Goal: Information Seeking & Learning: Learn about a topic

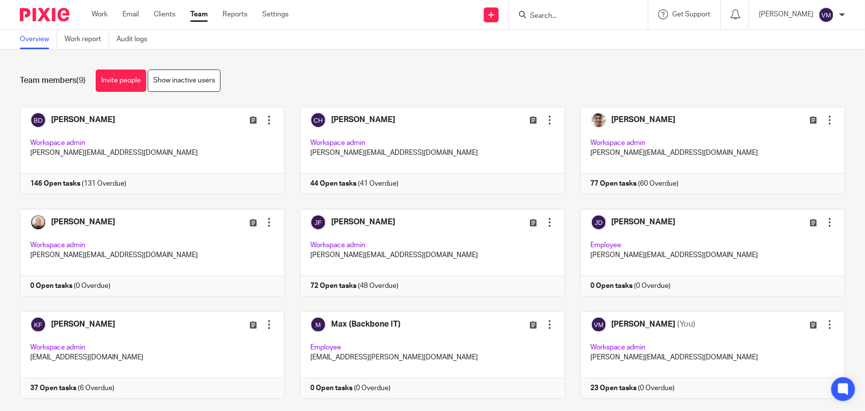
scroll to position [21, 0]
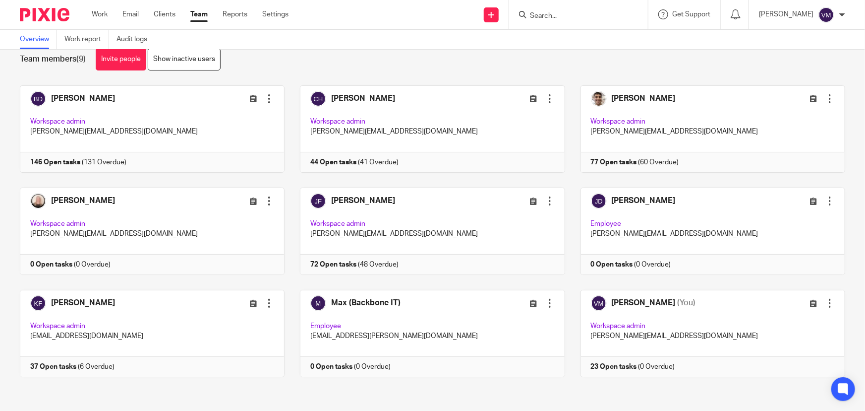
click at [200, 15] on link "Team" at bounding box center [198, 14] width 17 height 10
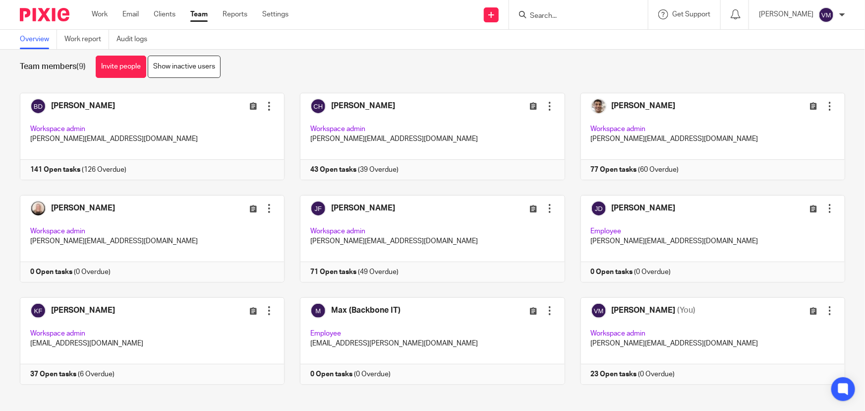
scroll to position [21, 0]
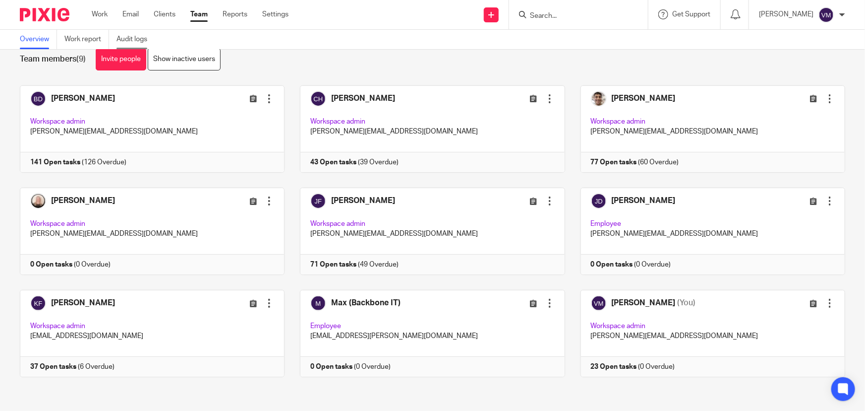
click at [139, 38] on link "Audit logs" at bounding box center [136, 39] width 38 height 19
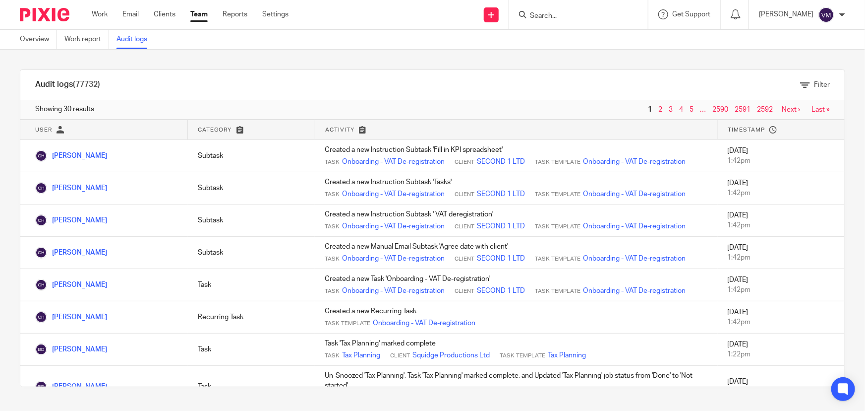
click at [580, 15] on input "Search" at bounding box center [573, 16] width 89 height 9
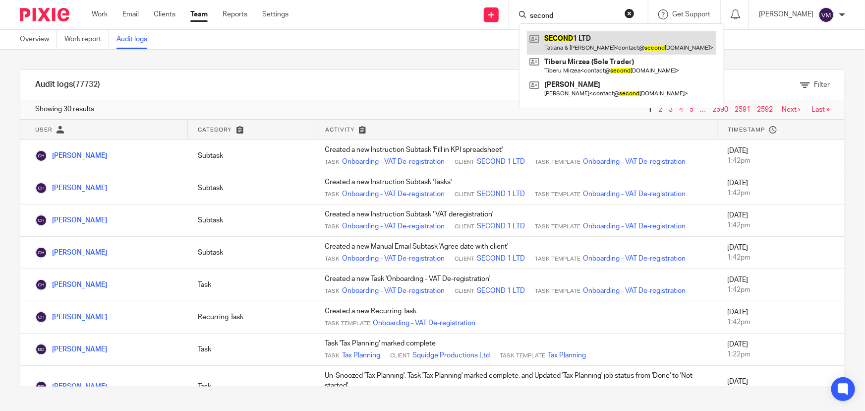
type input "second"
click at [589, 35] on link at bounding box center [621, 42] width 189 height 23
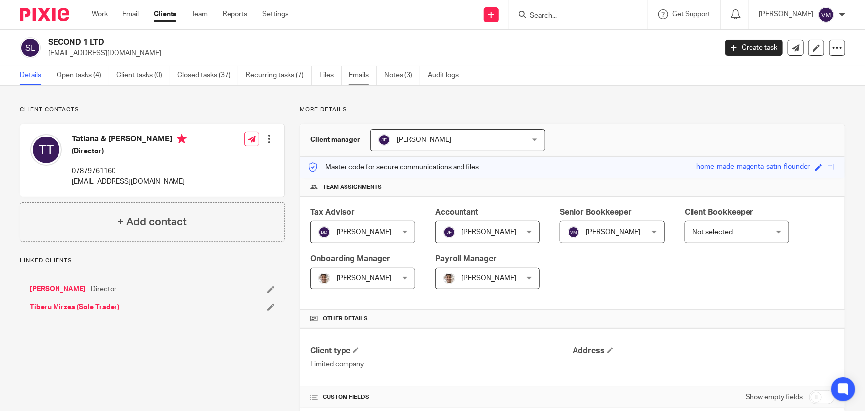
click at [362, 74] on link "Emails" at bounding box center [363, 75] width 28 height 19
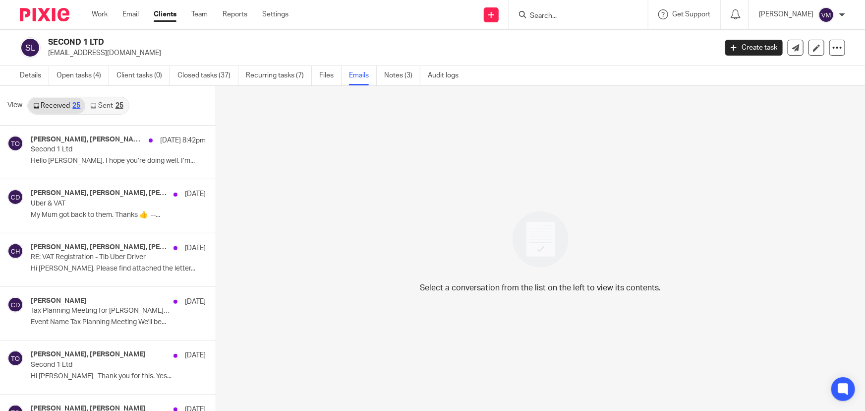
click at [100, 106] on link "Sent 25" at bounding box center [106, 106] width 43 height 16
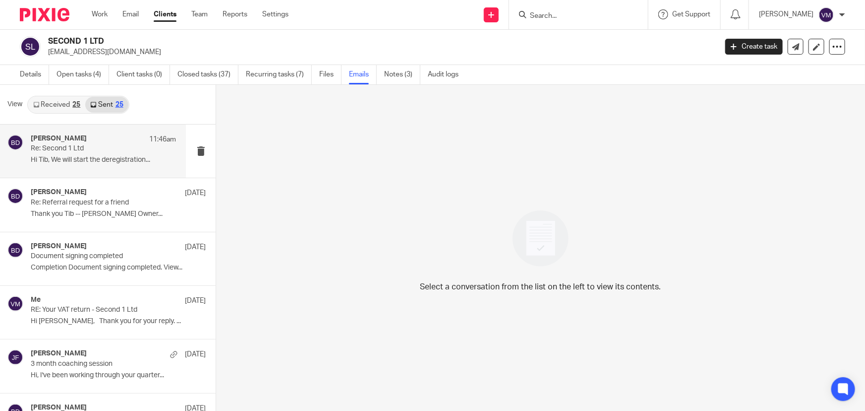
click at [85, 149] on p "Re: Second 1 Ltd" at bounding box center [89, 148] width 117 height 8
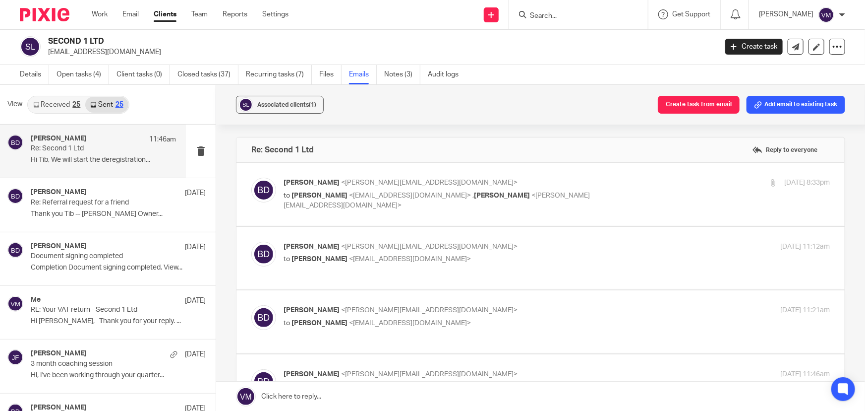
scroll to position [0, 0]
click at [601, 184] on p "Barbara Demtriou <barbara@archimediaaccounts.co.uk>" at bounding box center [466, 183] width 365 height 10
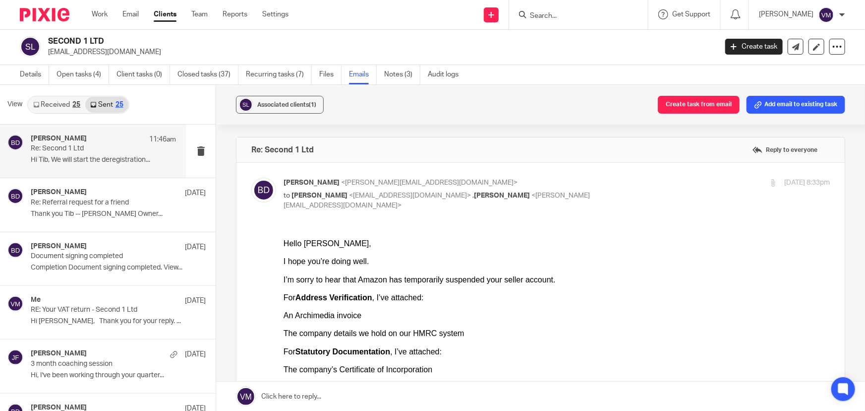
click at [619, 184] on p "Barbara Demtriou <barbara@archimediaaccounts.co.uk>" at bounding box center [466, 183] width 365 height 10
checkbox input "false"
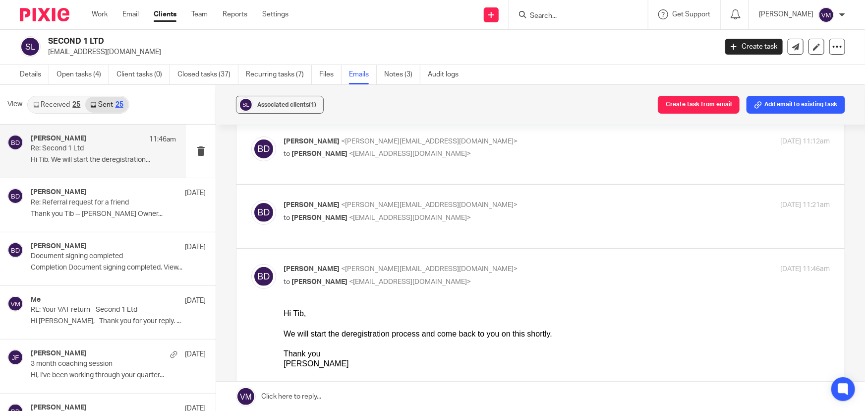
scroll to position [90, 0]
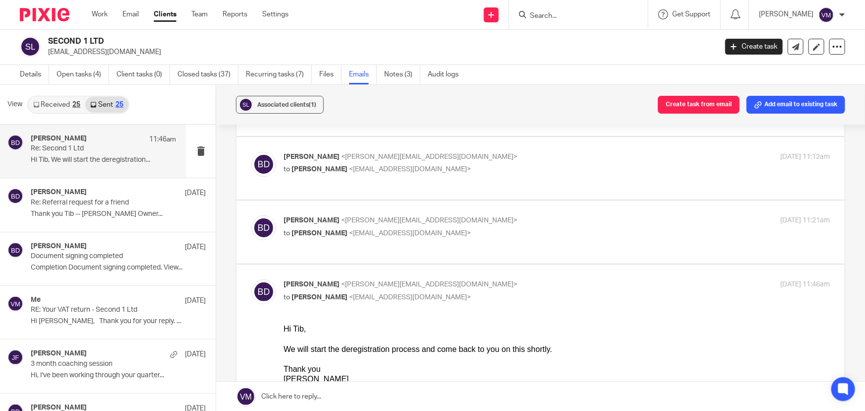
click at [590, 212] on label at bounding box center [541, 231] width 609 height 63
click at [251, 215] on input "checkbox" at bounding box center [251, 215] width 0 height 0
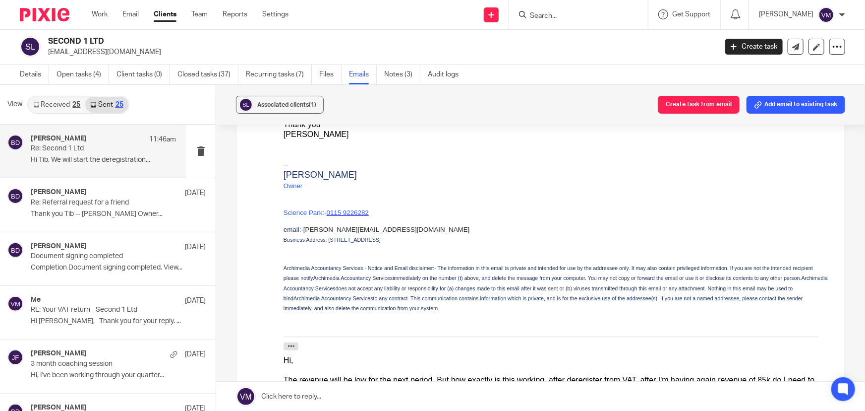
scroll to position [406, 0]
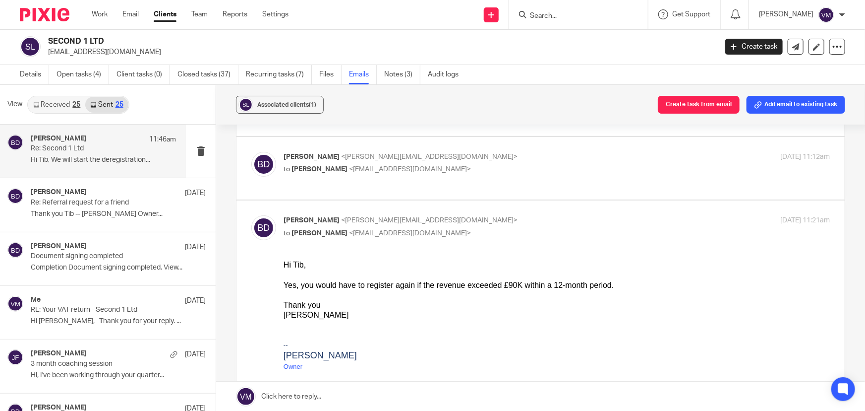
click at [251, 215] on input "checkbox" at bounding box center [251, 215] width 0 height 0
checkbox input "false"
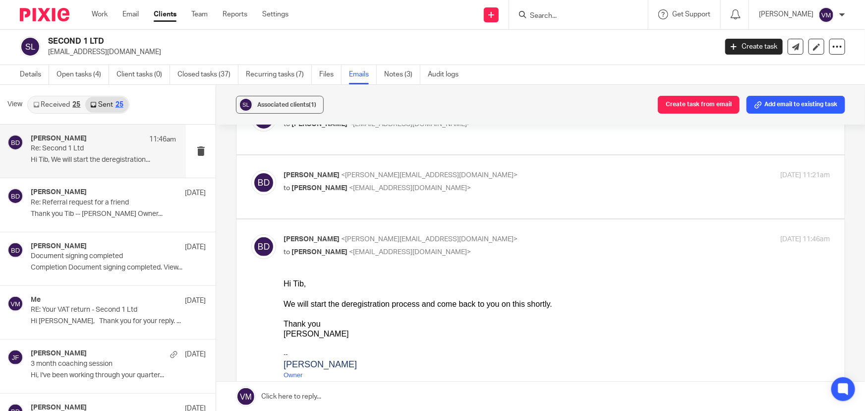
click at [251, 234] on input "checkbox" at bounding box center [251, 234] width 0 height 0
checkbox input "false"
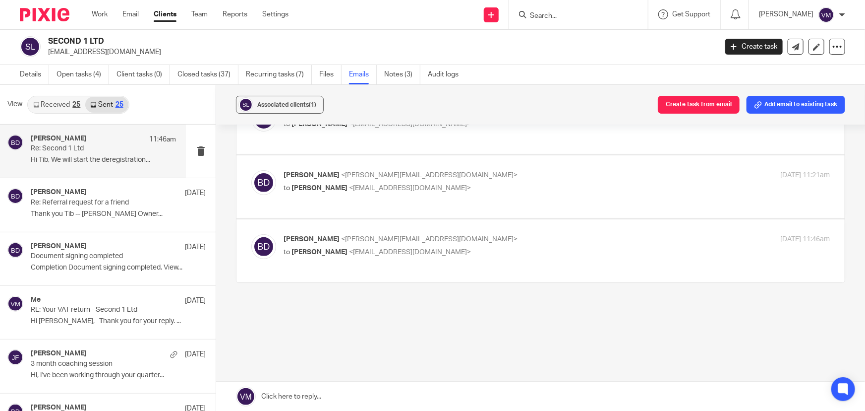
scroll to position [134, 0]
click at [63, 102] on link "Received 25" at bounding box center [56, 105] width 57 height 16
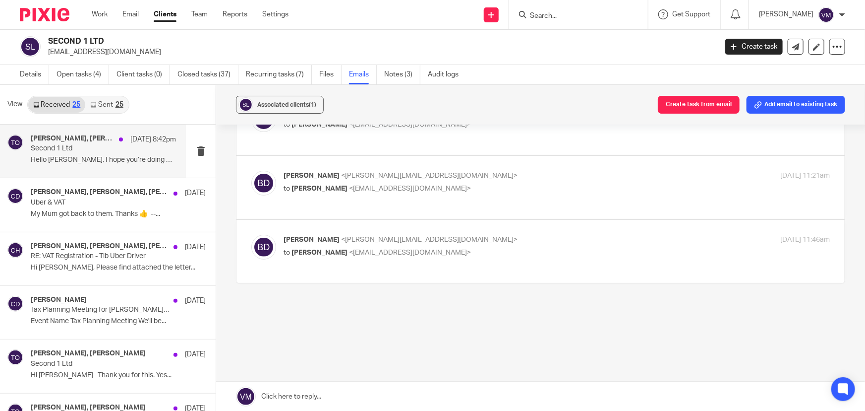
click at [51, 151] on p "Second 1 Ltd" at bounding box center [89, 148] width 117 height 8
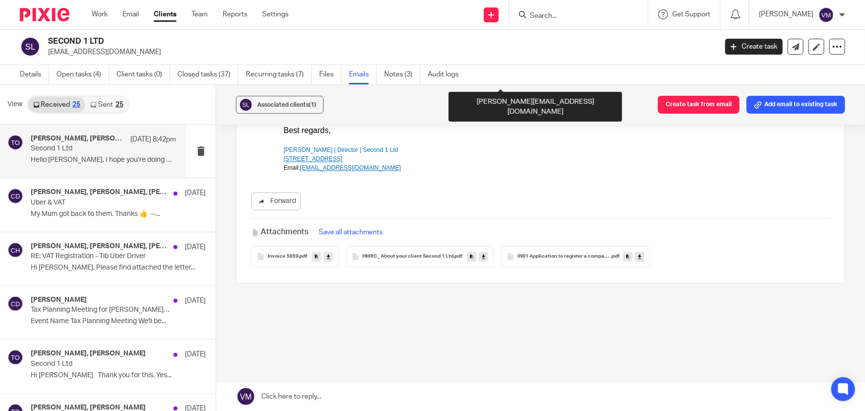
scroll to position [1018, 0]
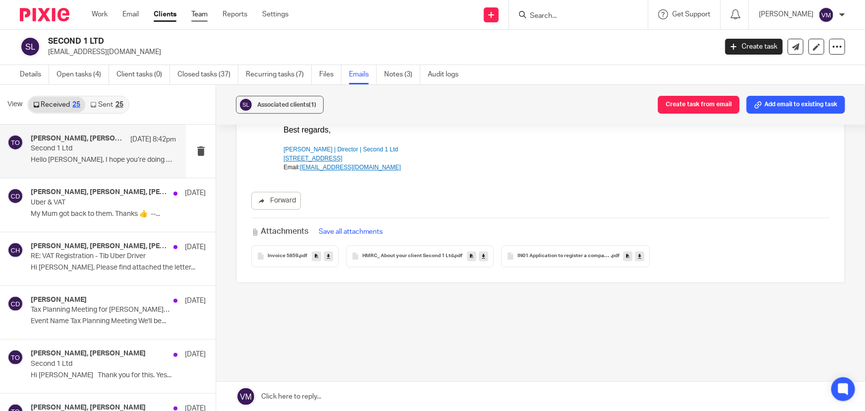
click at [204, 13] on link "Team" at bounding box center [199, 14] width 16 height 10
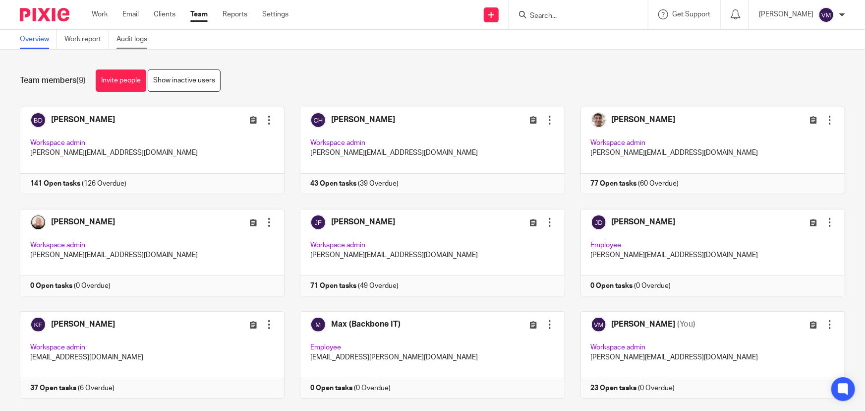
click at [140, 37] on link "Audit logs" at bounding box center [136, 39] width 38 height 19
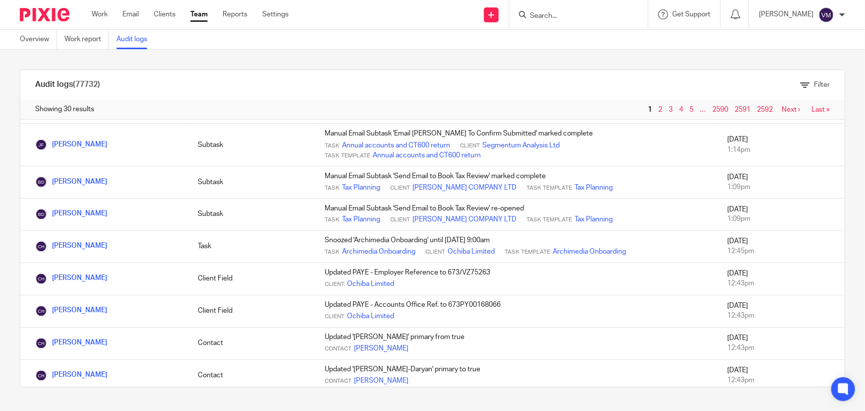
scroll to position [911, 0]
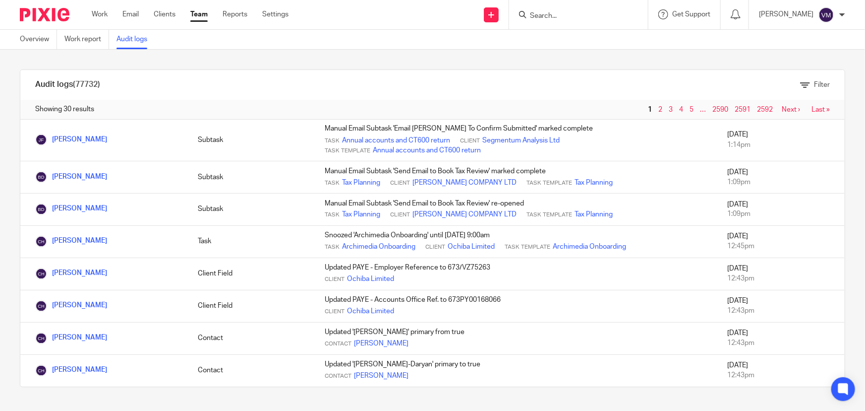
click at [202, 14] on link "Team" at bounding box center [198, 14] width 17 height 10
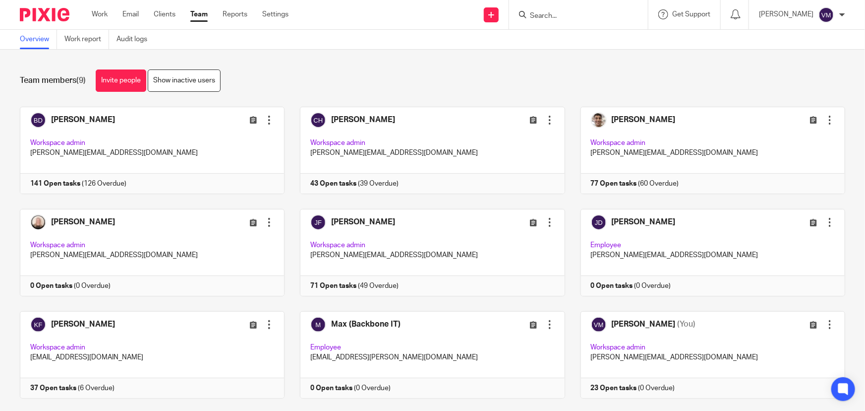
click at [546, 14] on input "Search" at bounding box center [573, 16] width 89 height 9
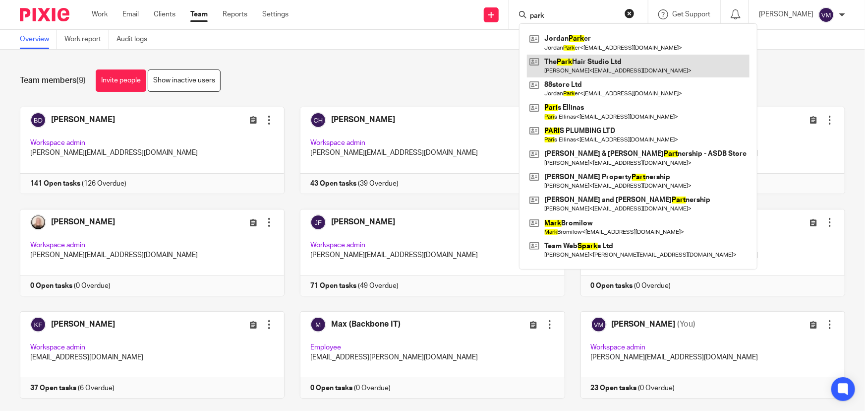
type input "park"
click at [607, 67] on link at bounding box center [638, 66] width 223 height 23
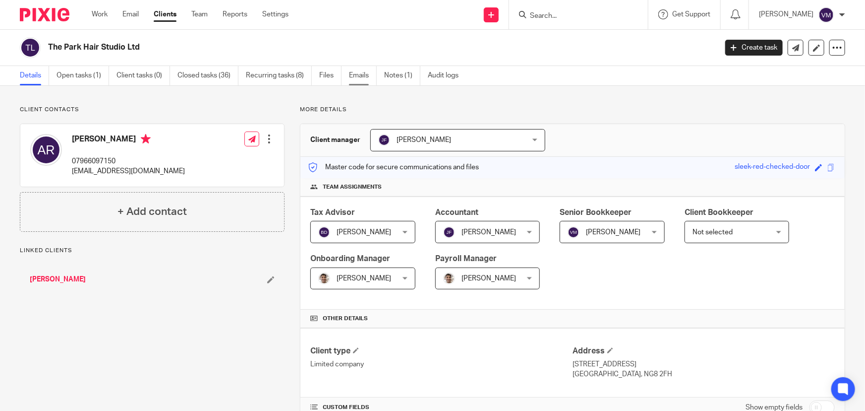
click at [357, 78] on link "Emails" at bounding box center [363, 75] width 28 height 19
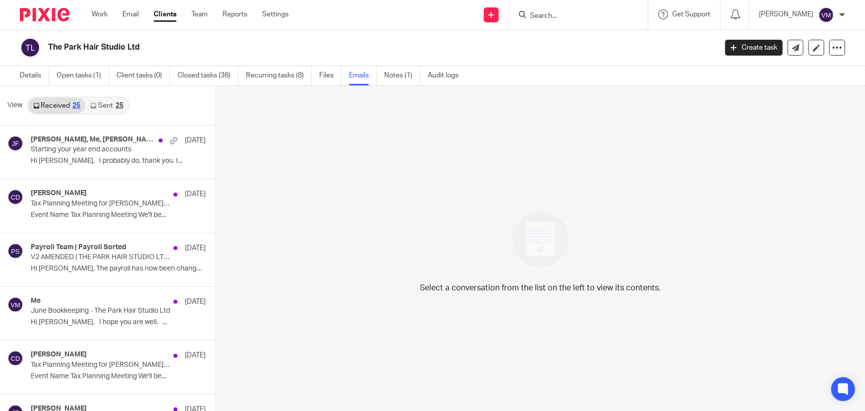
click at [96, 105] on icon at bounding box center [93, 106] width 6 height 6
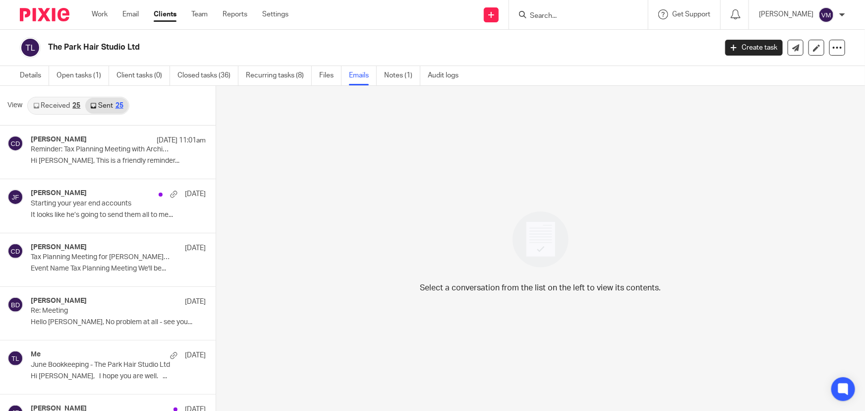
scroll to position [1, 0]
click at [201, 16] on link "Team" at bounding box center [199, 14] width 16 height 10
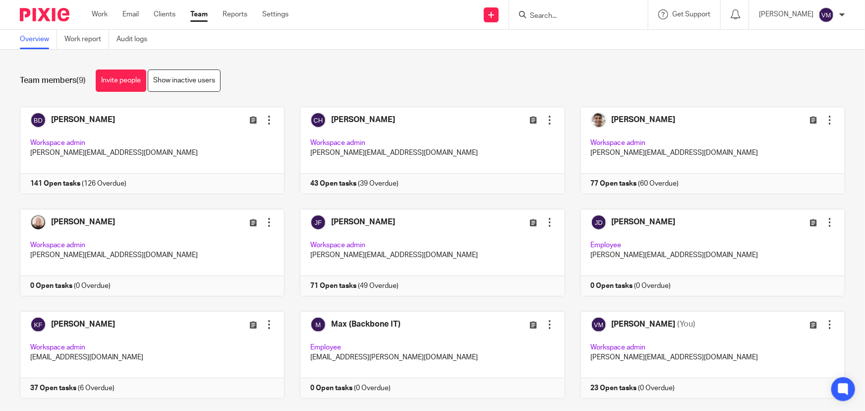
click at [555, 16] on input "Search" at bounding box center [573, 16] width 89 height 9
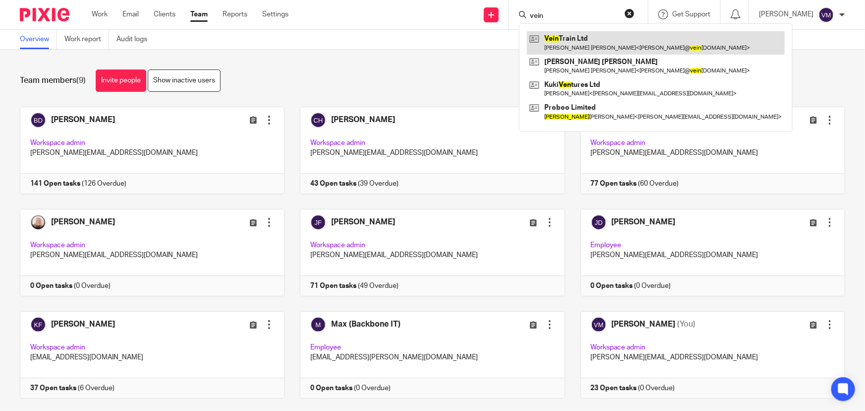
type input "vein"
click at [597, 40] on link at bounding box center [656, 42] width 258 height 23
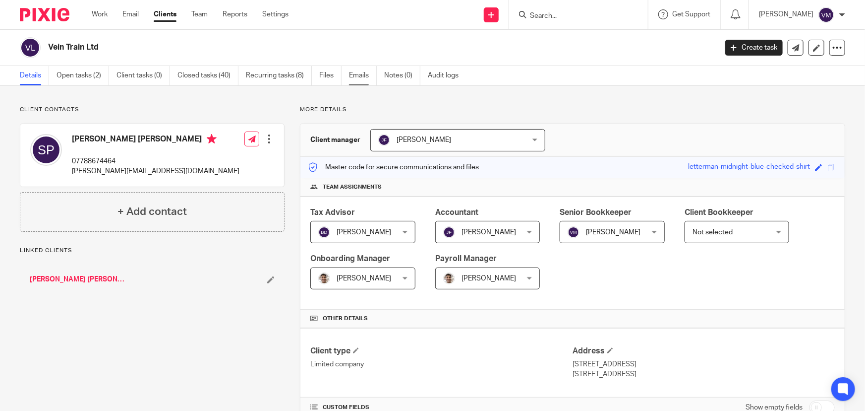
click at [357, 74] on link "Emails" at bounding box center [363, 75] width 28 height 19
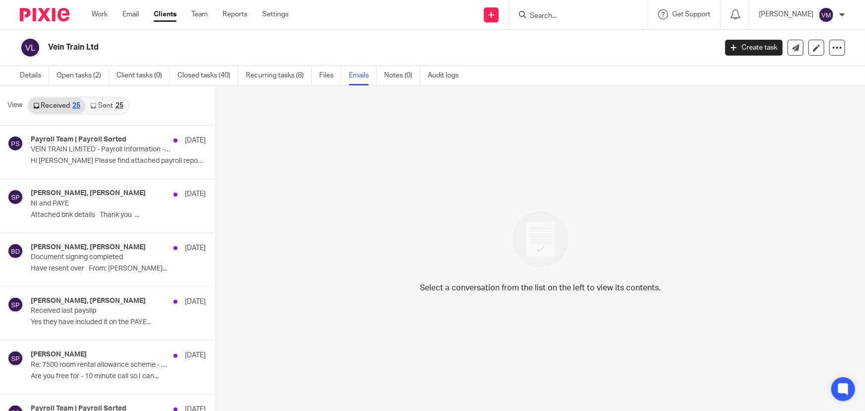
click at [104, 105] on link "Sent 25" at bounding box center [106, 106] width 43 height 16
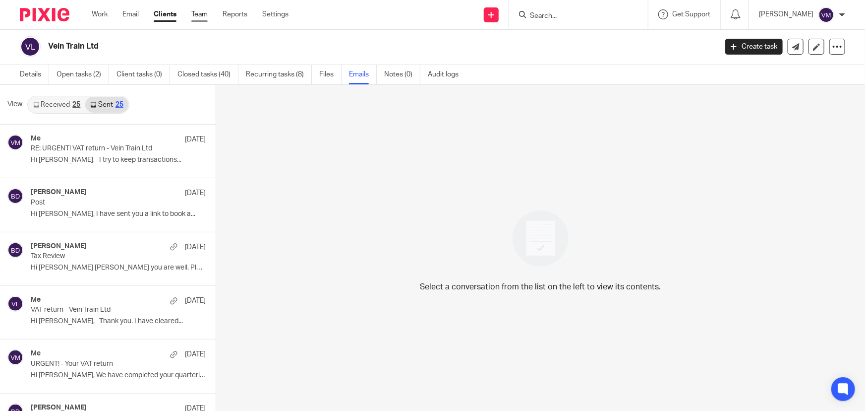
click at [203, 9] on link "Team" at bounding box center [199, 14] width 16 height 10
